Goal: Book appointment/travel/reservation

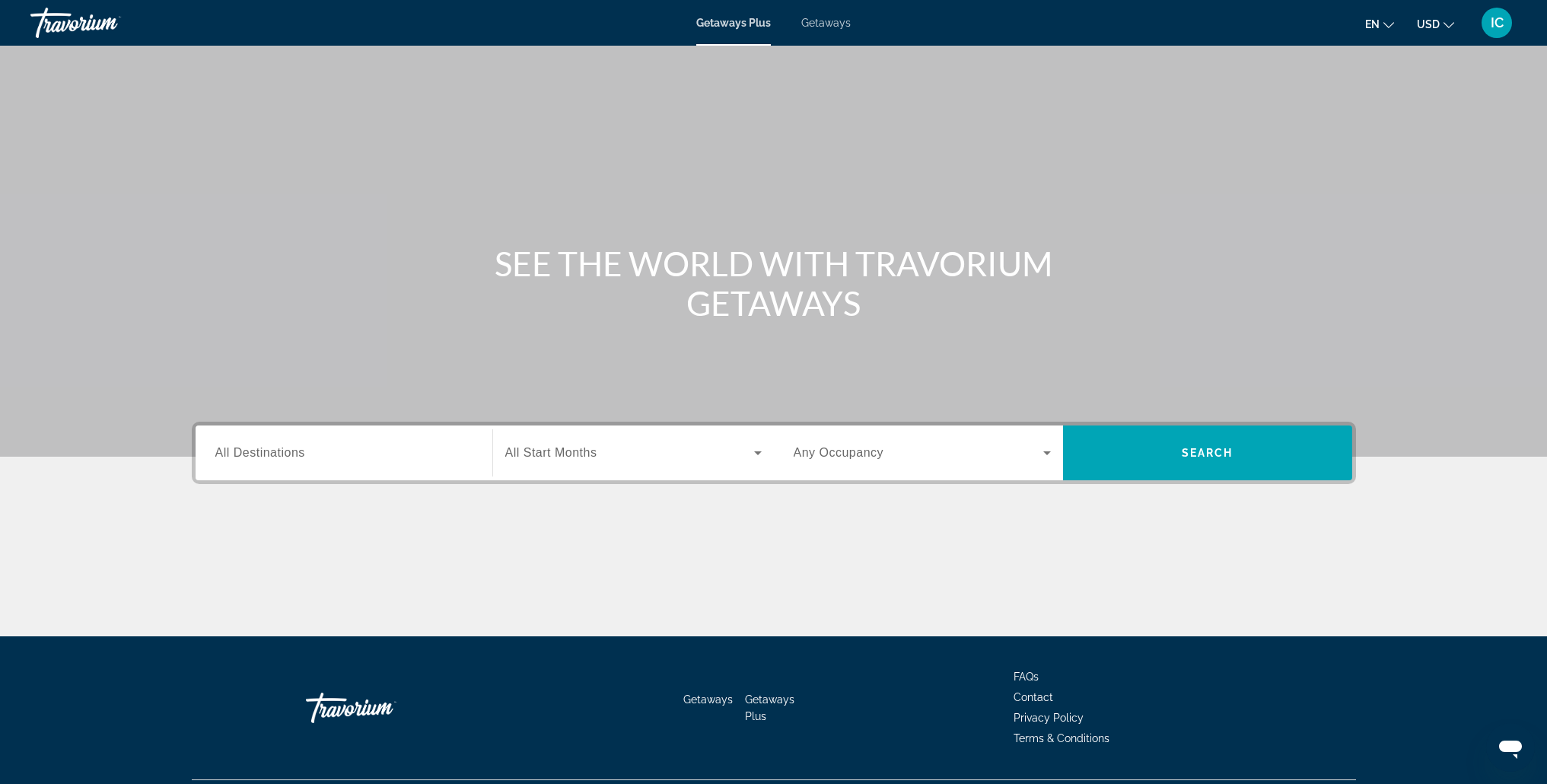
click at [842, 17] on span "Getaways" at bounding box center [825, 22] width 49 height 12
click at [448, 455] on input "Destination All Destinations" at bounding box center [344, 453] width 257 height 19
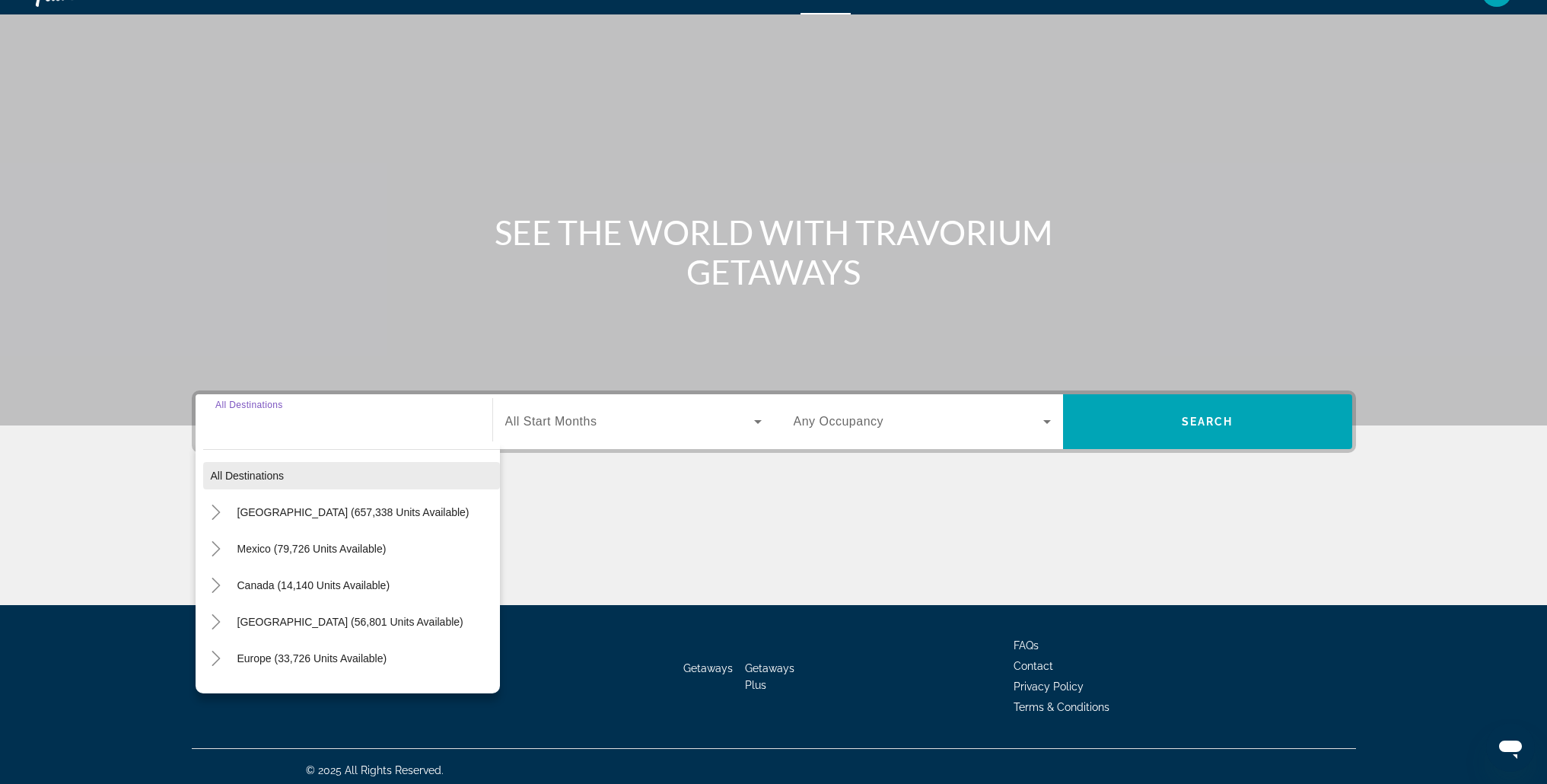
scroll to position [39, 0]
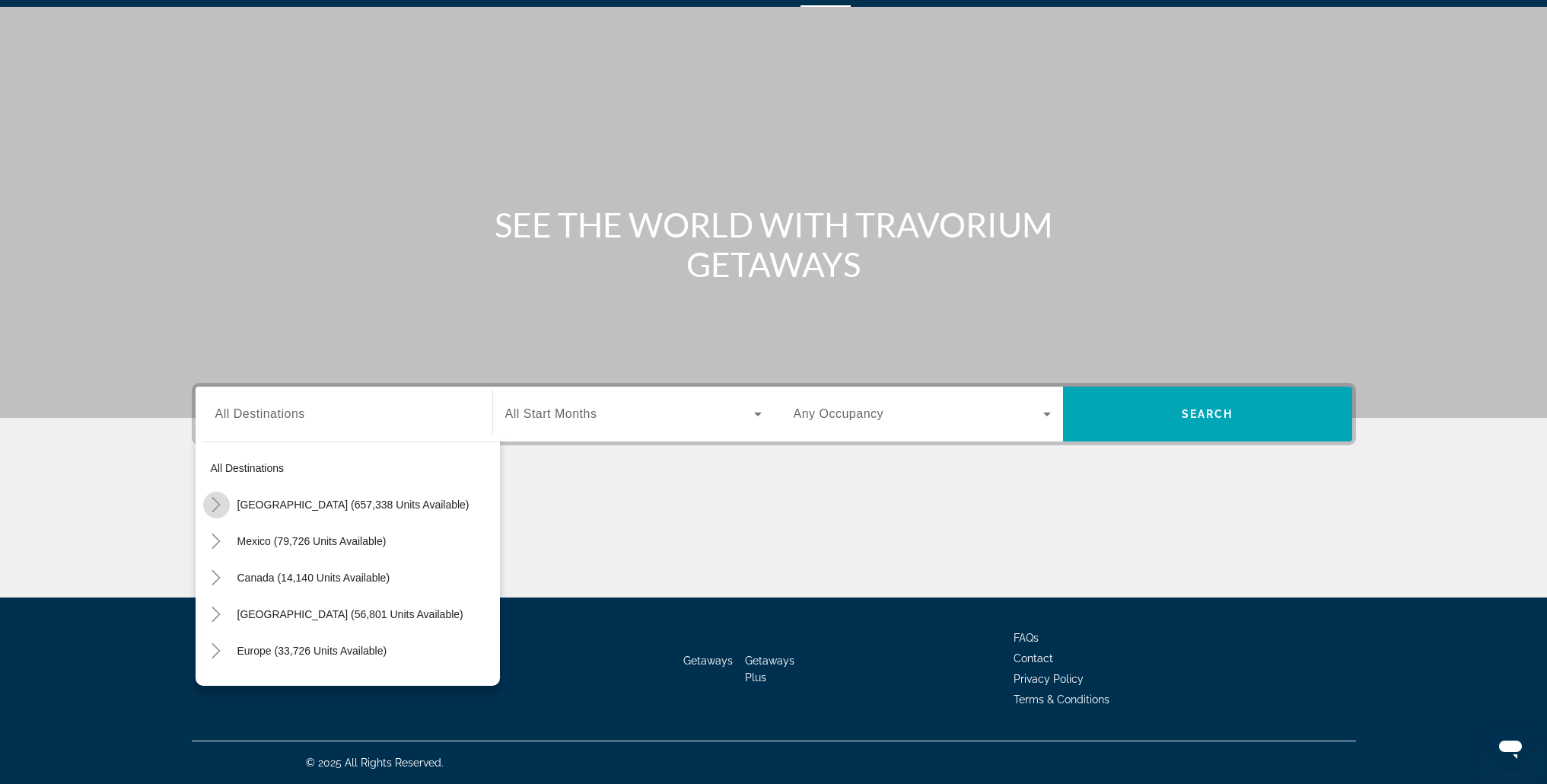
click at [218, 502] on icon "Toggle United States (657,338 units available)" at bounding box center [216, 504] width 15 height 15
click at [283, 650] on span "[US_STATE] (24,604 units available)" at bounding box center [313, 647] width 175 height 12
type input "**********"
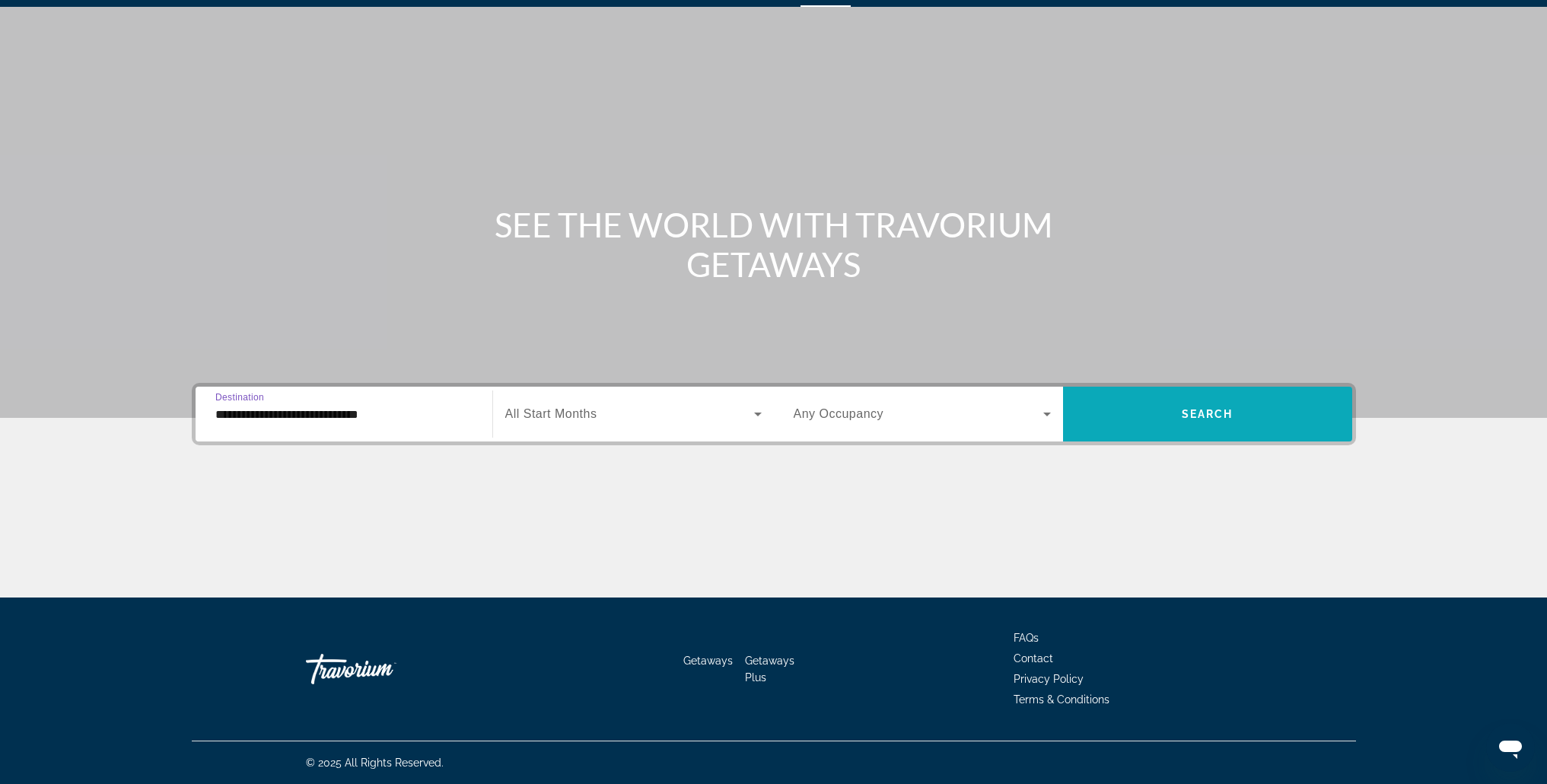
click at [1192, 410] on span "Search" at bounding box center [1208, 413] width 52 height 12
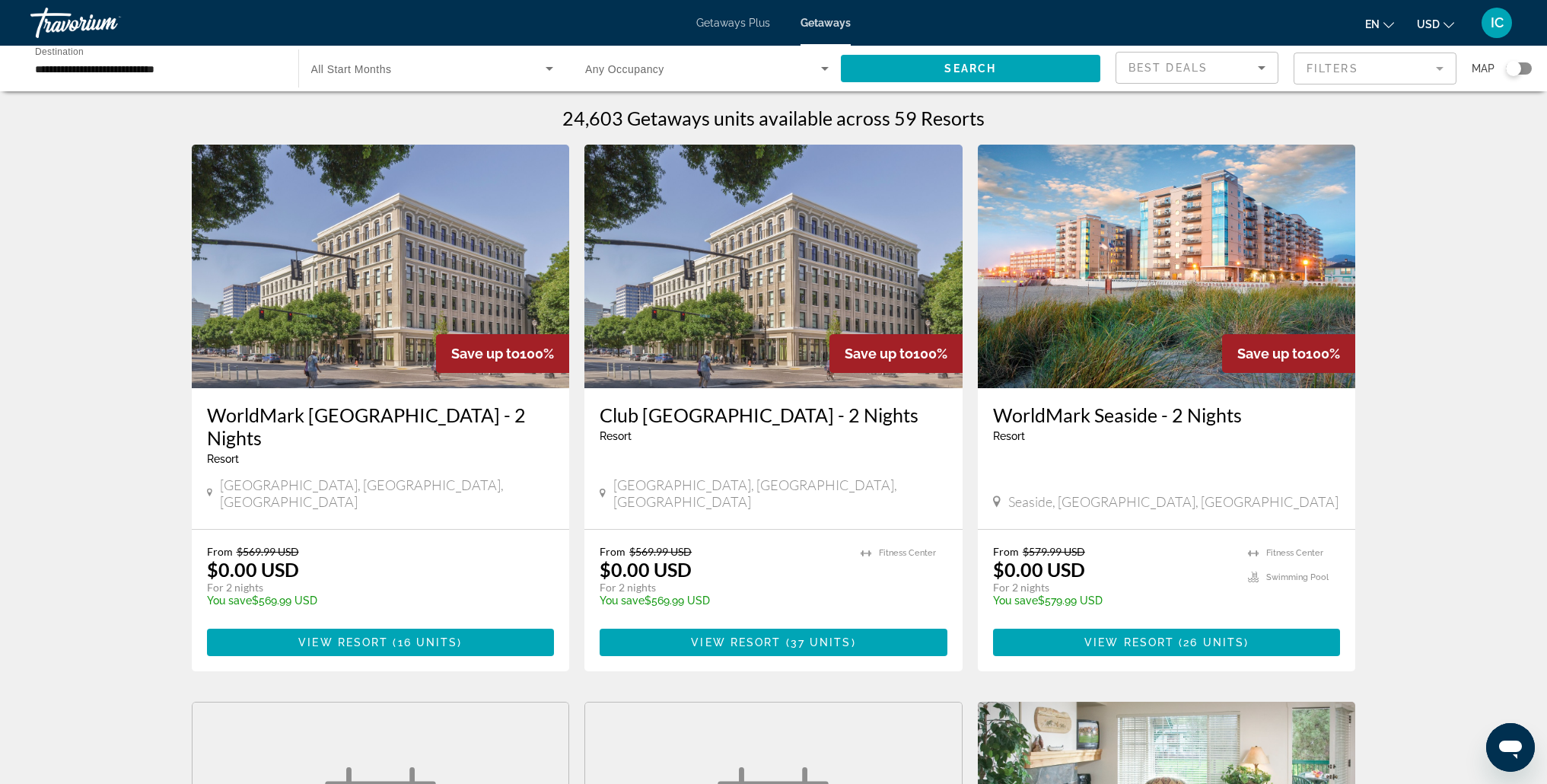
click at [1161, 346] on img "Main content" at bounding box center [1166, 267] width 378 height 243
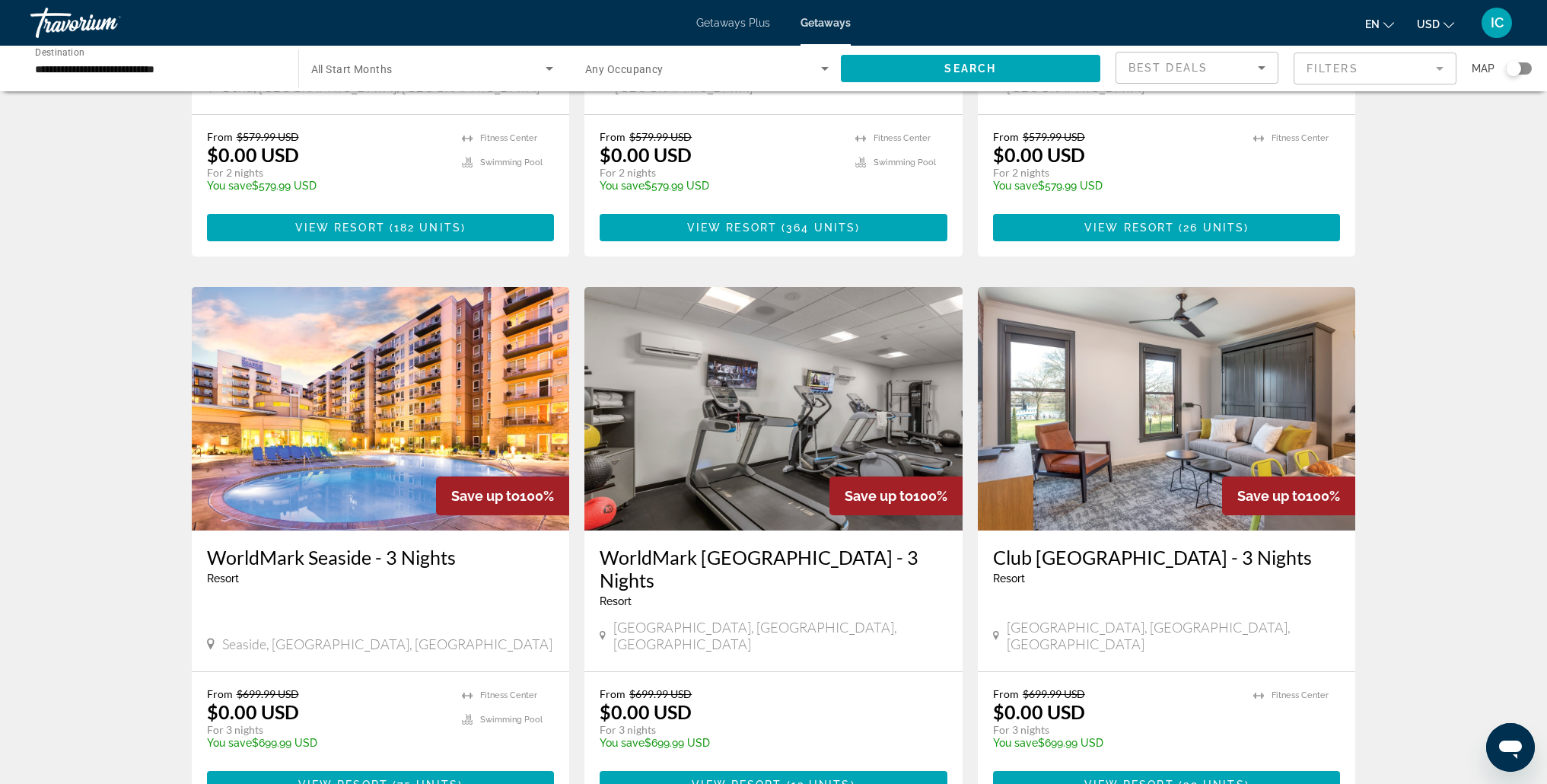
scroll to position [1167, 0]
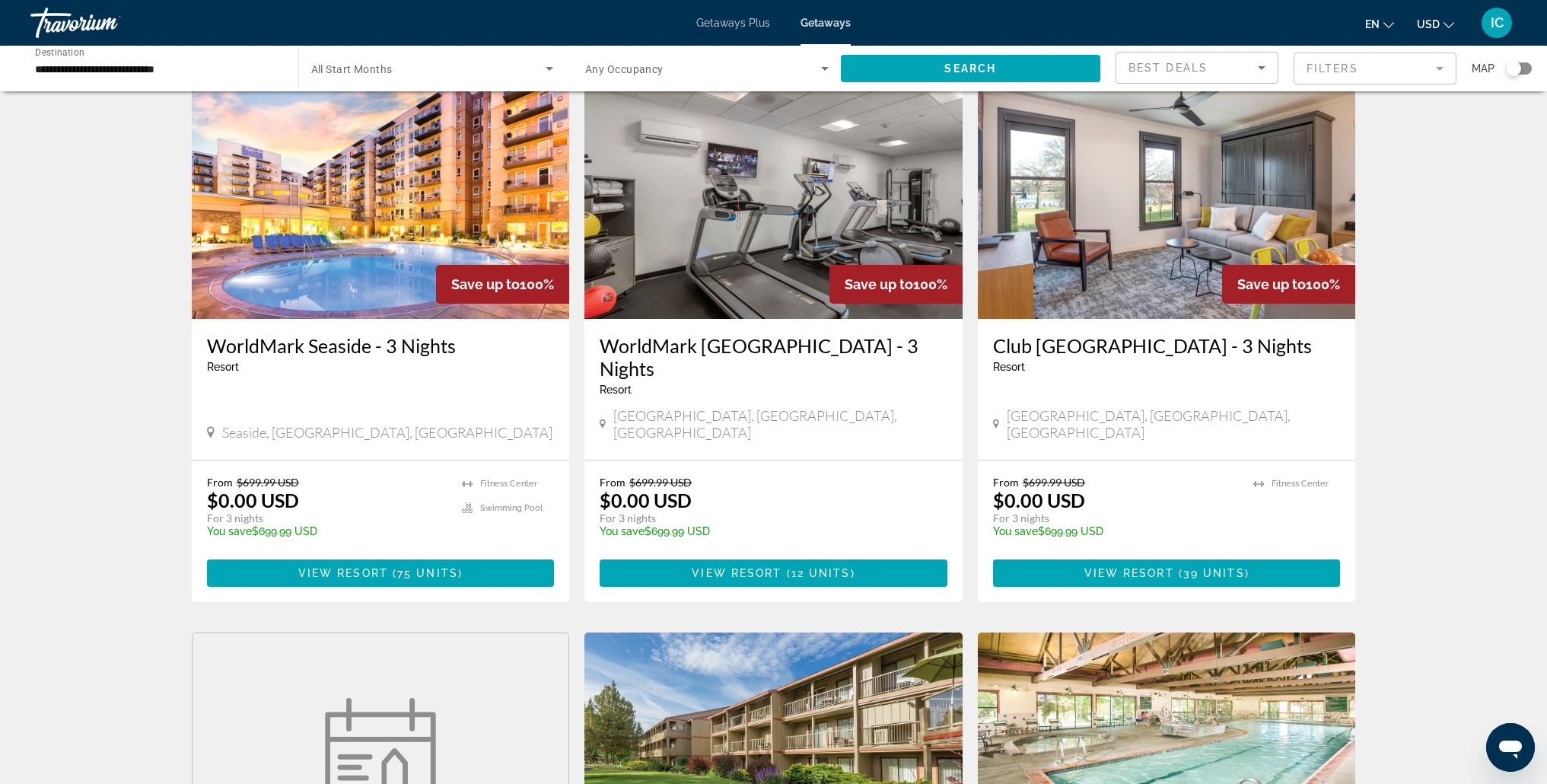
click at [390, 268] on img "Main content" at bounding box center [380, 197] width 378 height 243
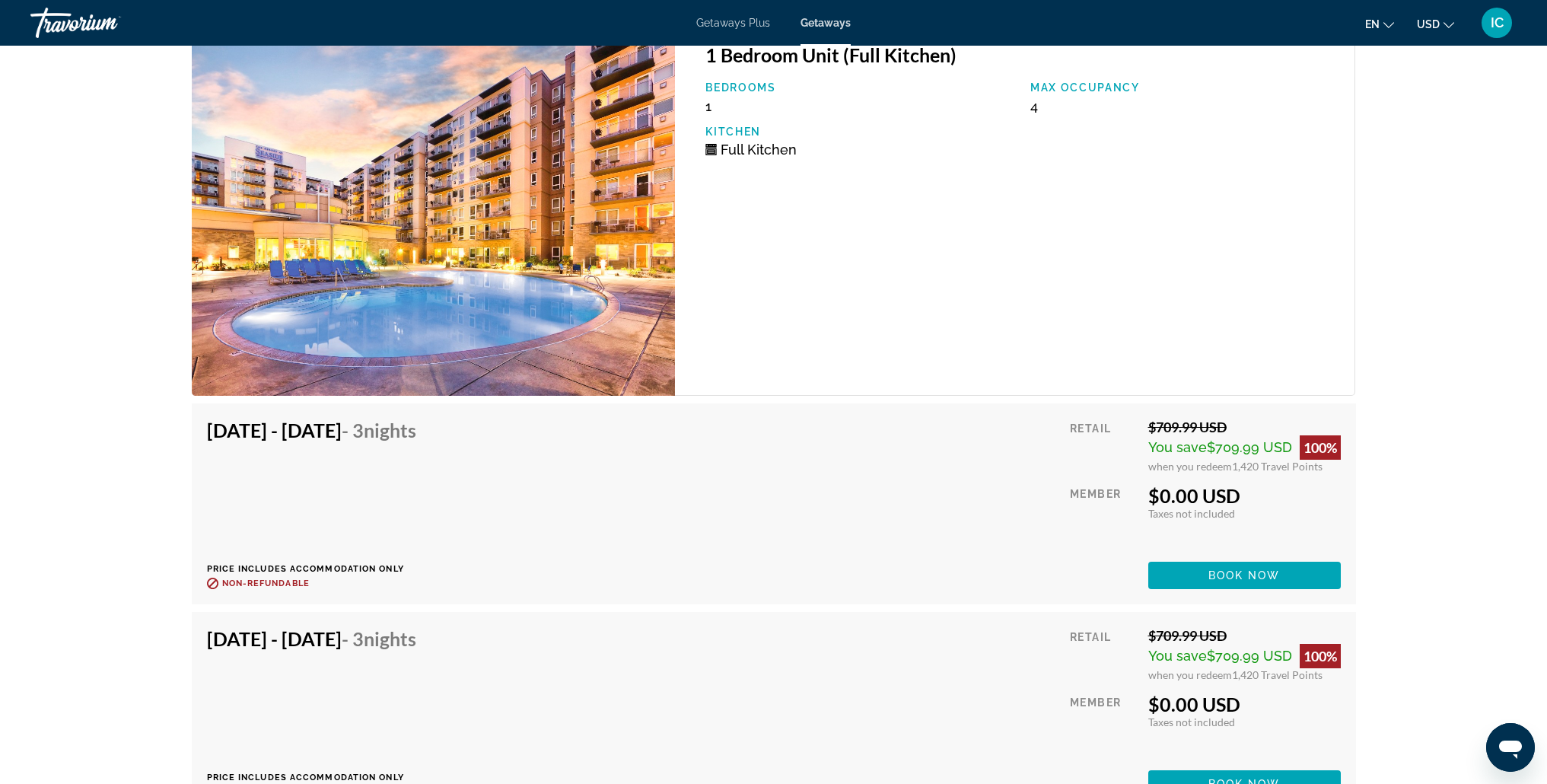
scroll to position [6879, 0]
